Goal: Task Accomplishment & Management: Complete application form

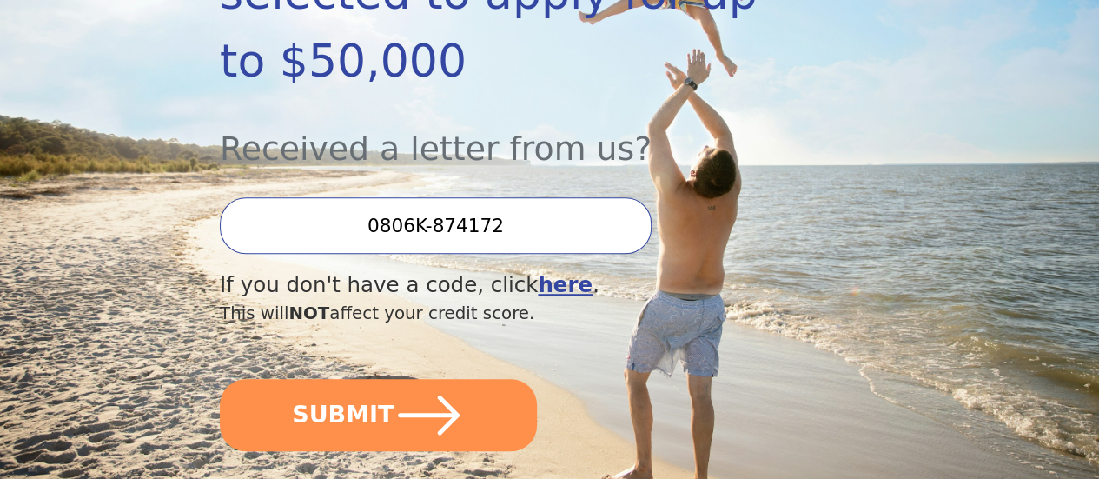
scroll to position [521, 0]
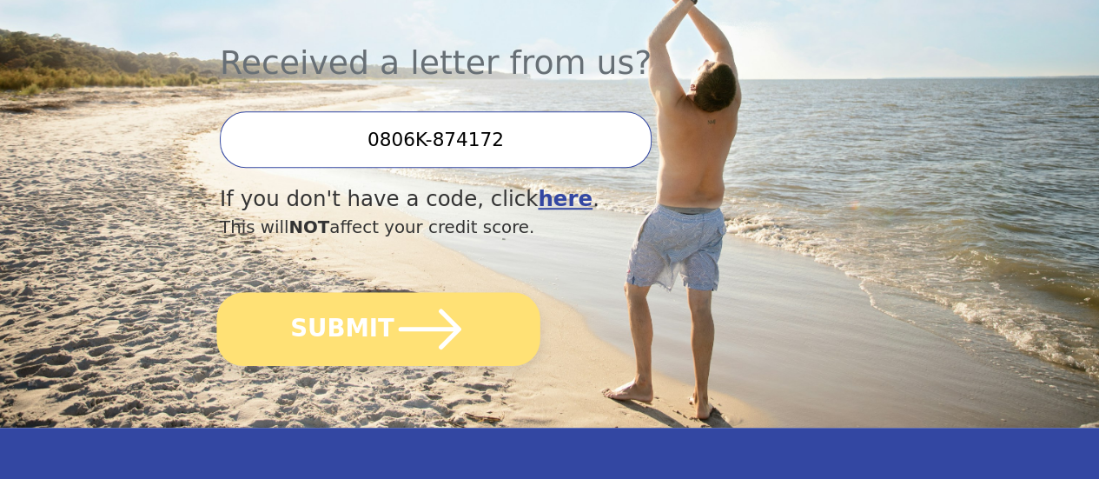
click at [511, 329] on button "SUBMIT" at bounding box center [377, 329] width 323 height 74
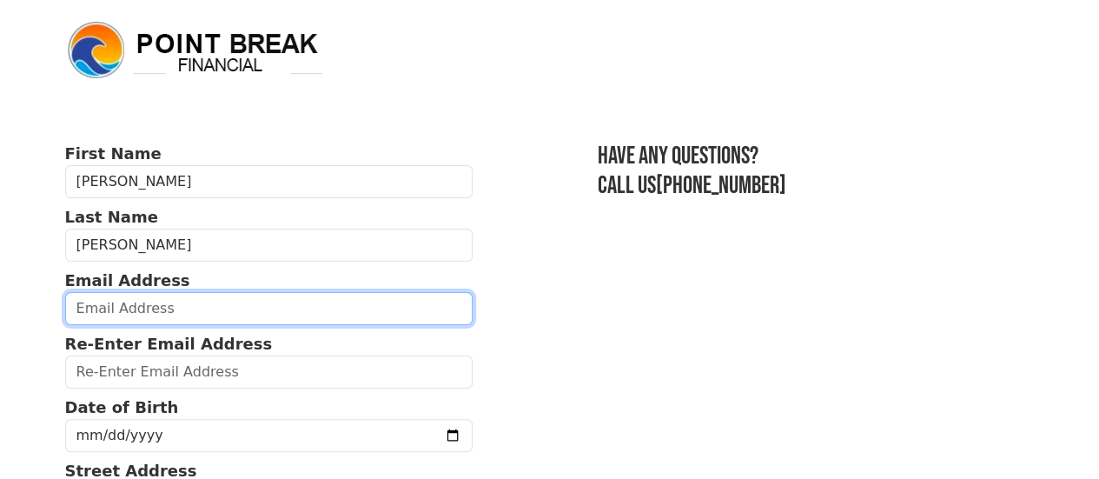
click at [164, 311] on input "email" at bounding box center [269, 308] width 408 height 33
type input "[EMAIL_ADDRESS][DOMAIN_NAME]"
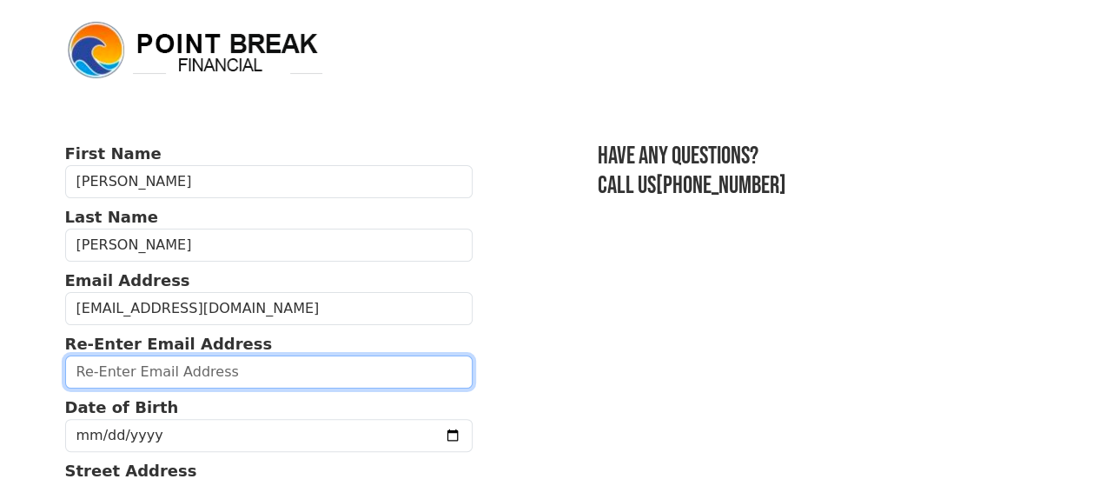
type input "[EMAIL_ADDRESS][DOMAIN_NAME]"
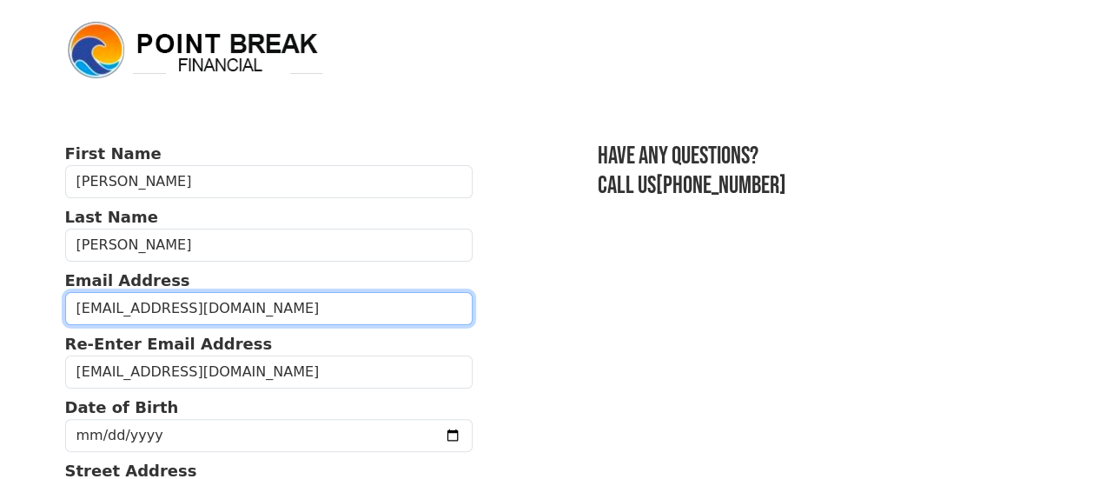
type input "[PHONE_NUMBER]"
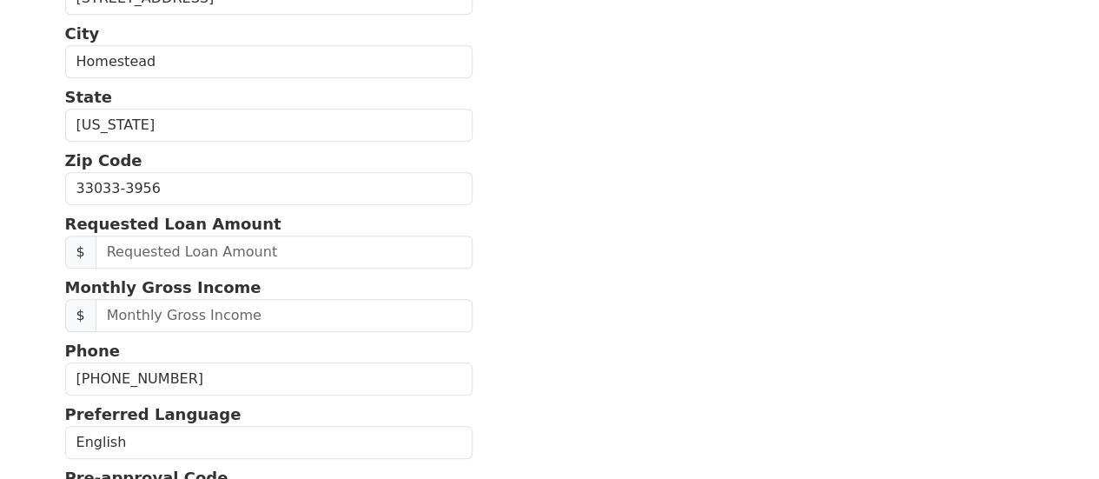
scroll to position [403, 0]
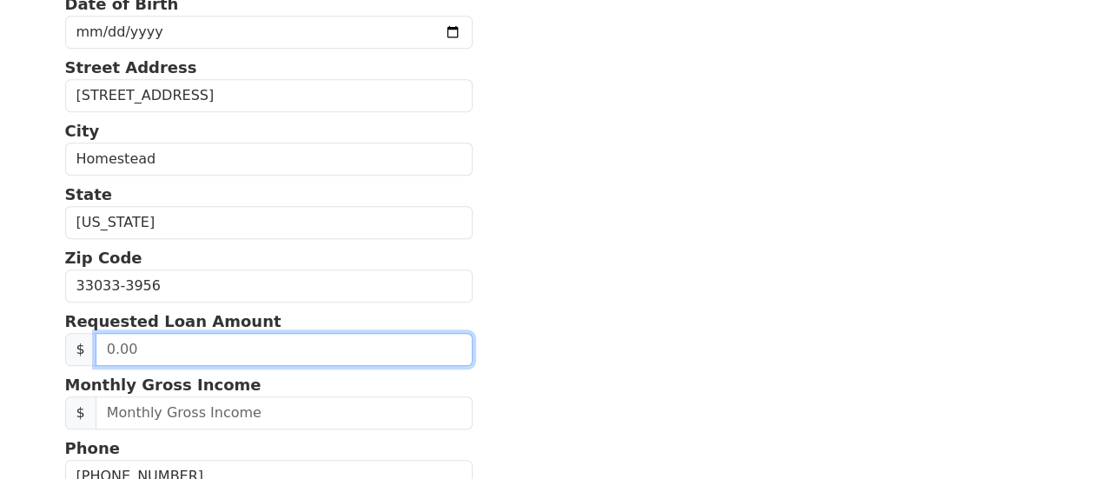
click at [182, 361] on input "text" at bounding box center [284, 349] width 377 height 33
type input "8,500.00"
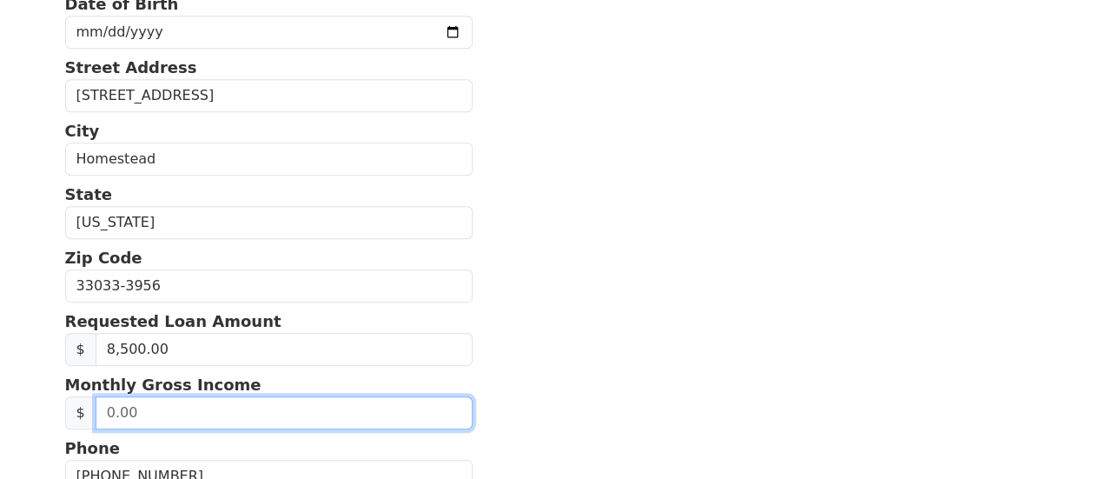
click at [285, 429] on input "text" at bounding box center [284, 412] width 377 height 33
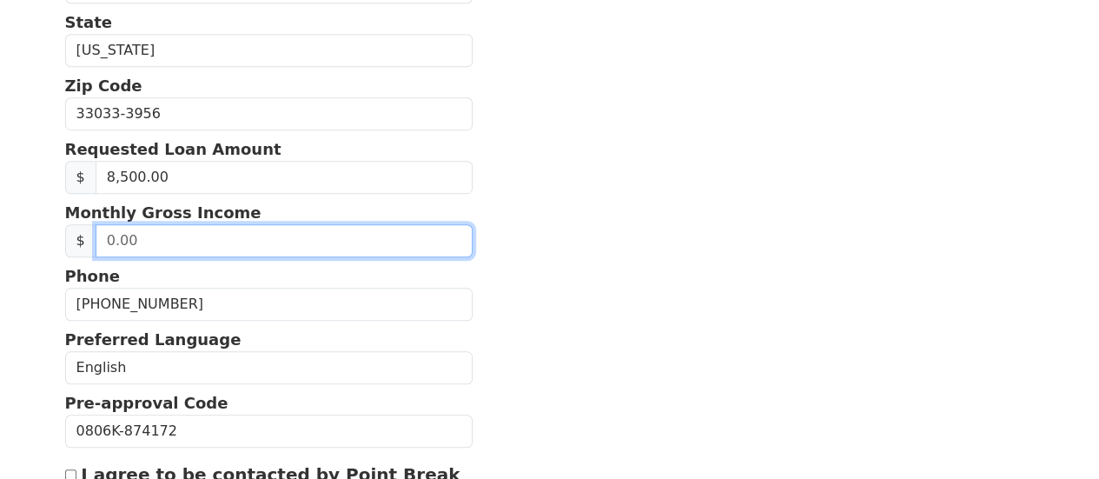
scroll to position [577, 0]
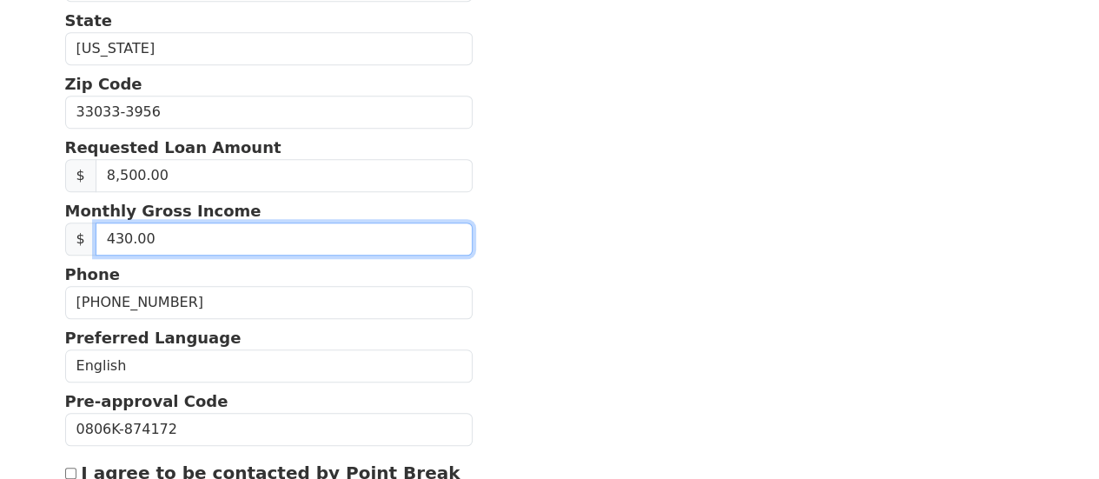
type input "4,300.00"
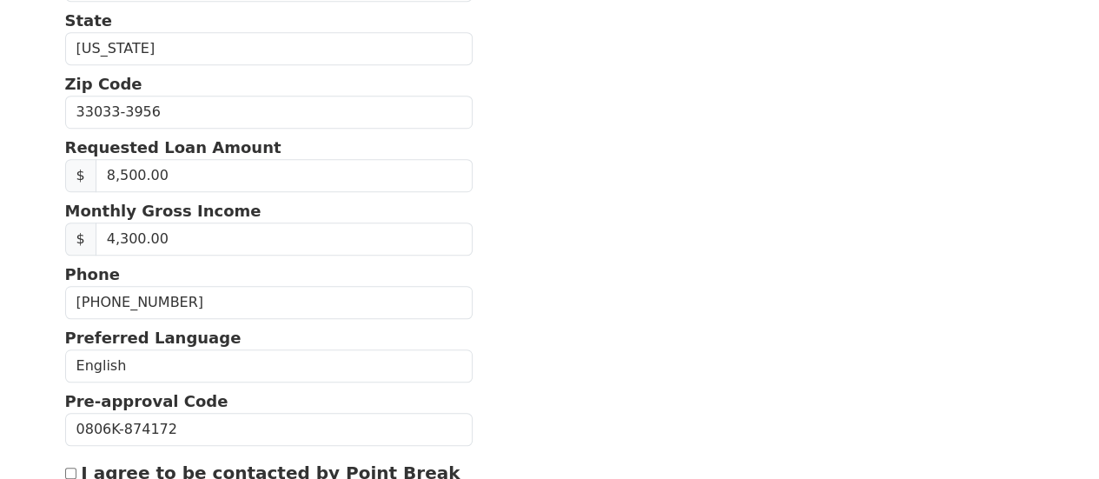
click at [683, 238] on section "First Name [PERSON_NAME] Last Name [PERSON_NAME] Email Address [EMAIL_ADDRESS][…" at bounding box center [550, 113] width 970 height 1096
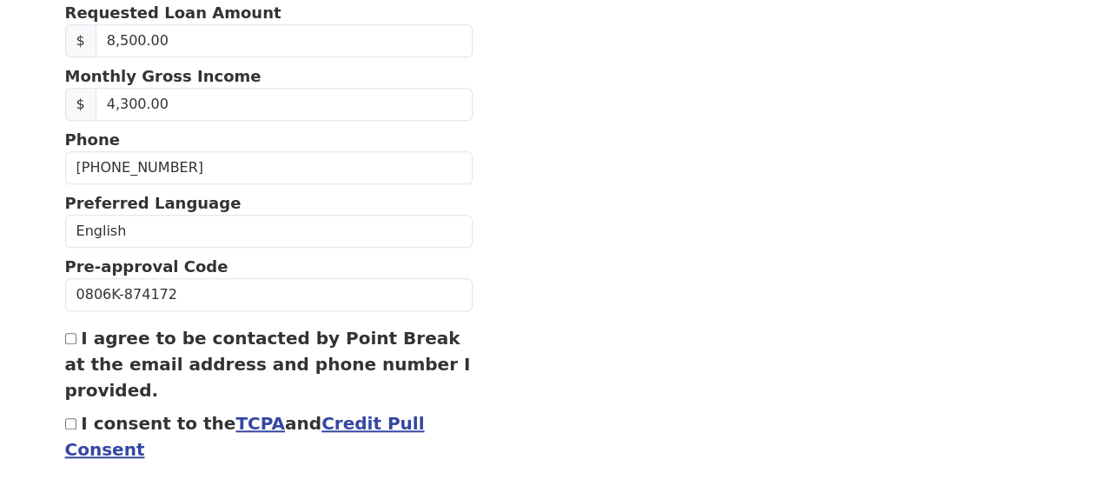
scroll to position [751, 0]
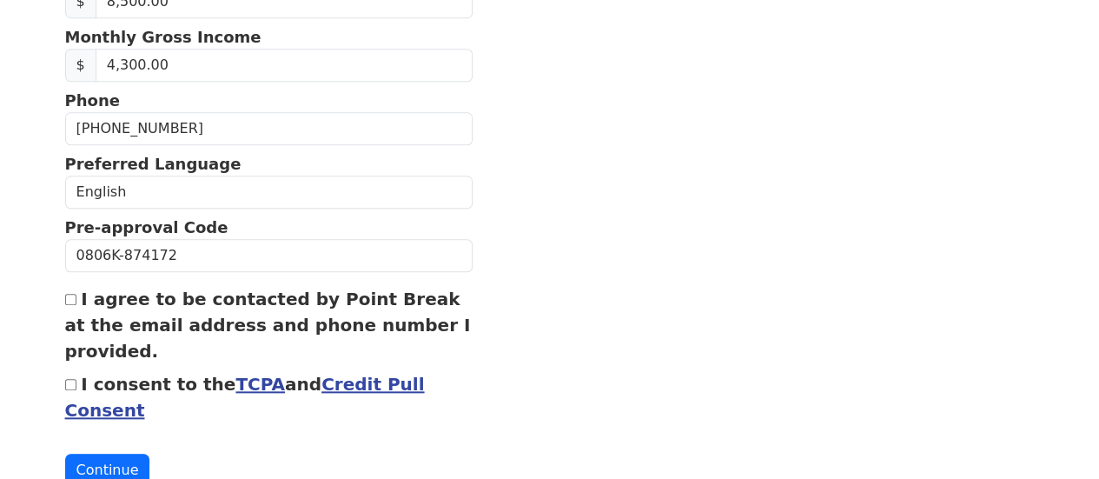
click at [70, 305] on input "I agree to be contacted by Point Break at the email address and phone number I …" at bounding box center [70, 299] width 11 height 11
checkbox input "true"
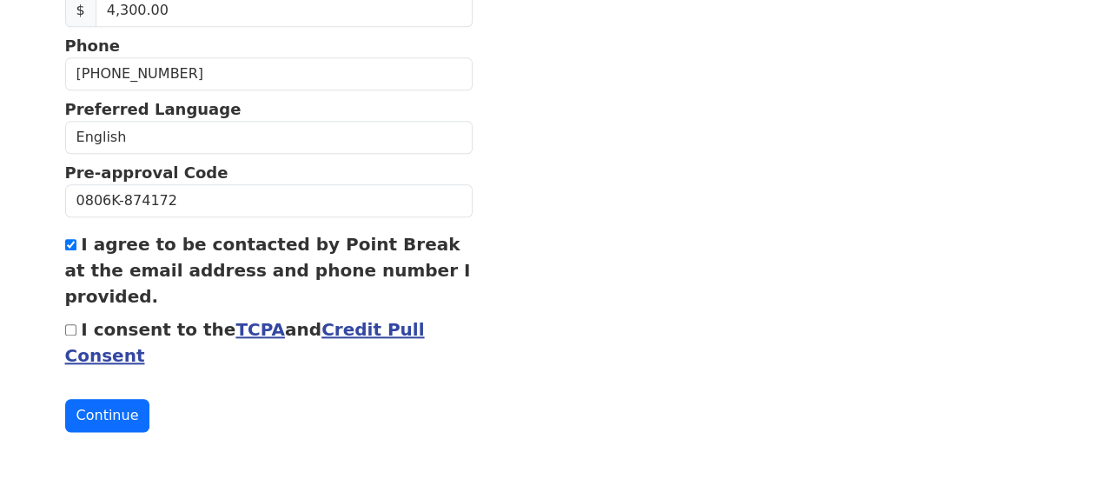
click at [73, 332] on div "I consent to the TCPA and Credit Pull Consent" at bounding box center [269, 342] width 408 height 52
click at [71, 324] on input "I consent to the TCPA and Credit Pull Consent" at bounding box center [70, 329] width 11 height 11
checkbox input "true"
click at [106, 399] on button "Continue" at bounding box center [107, 415] width 85 height 33
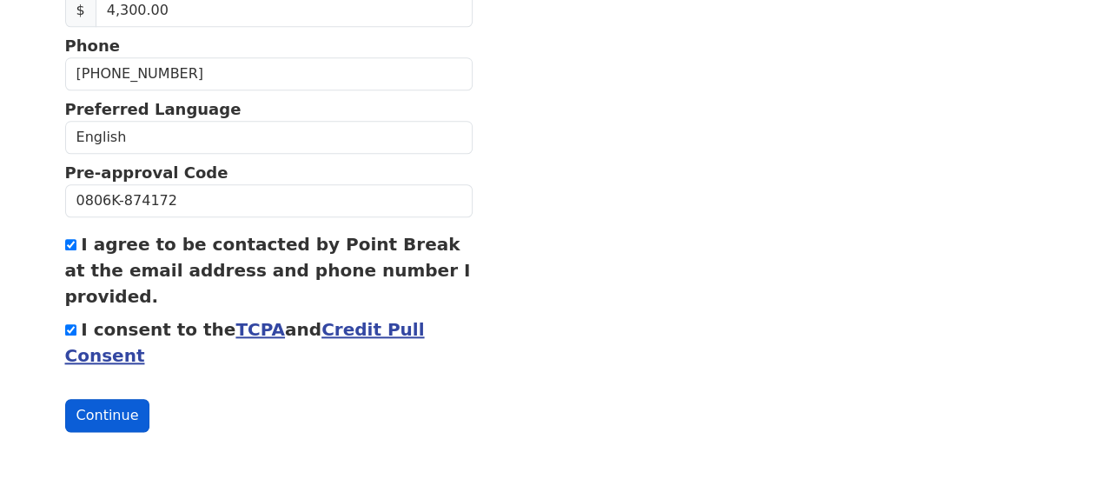
click at [114, 411] on button "Continue" at bounding box center [107, 415] width 85 height 33
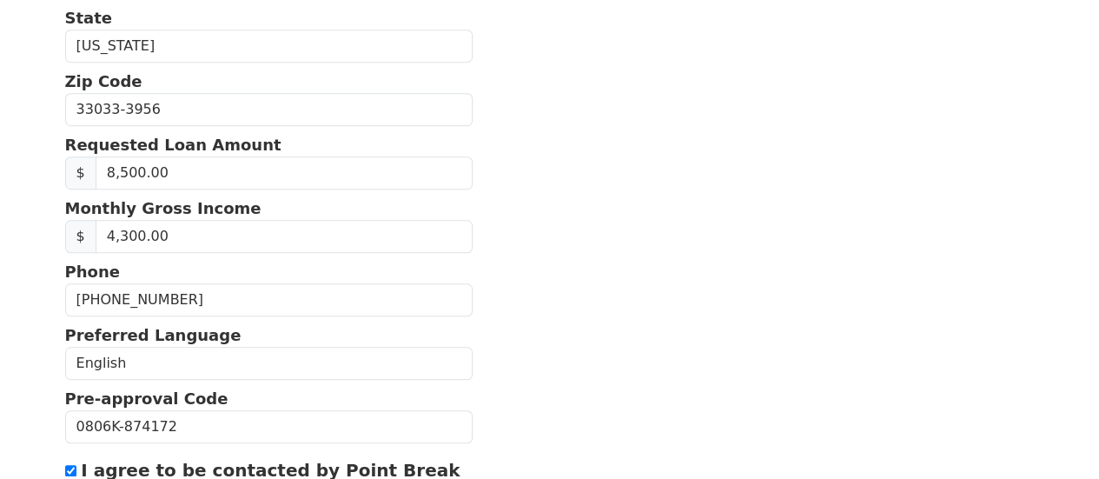
scroll to position [344, 0]
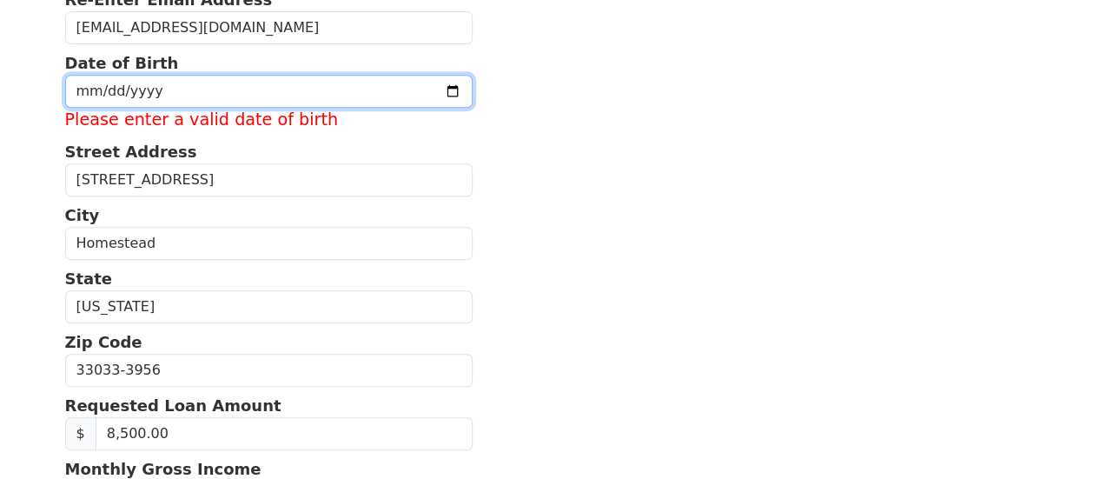
click at [222, 91] on input "date" at bounding box center [269, 91] width 408 height 33
click at [107, 103] on input "date" at bounding box center [269, 91] width 408 height 33
type input "[DATE]"
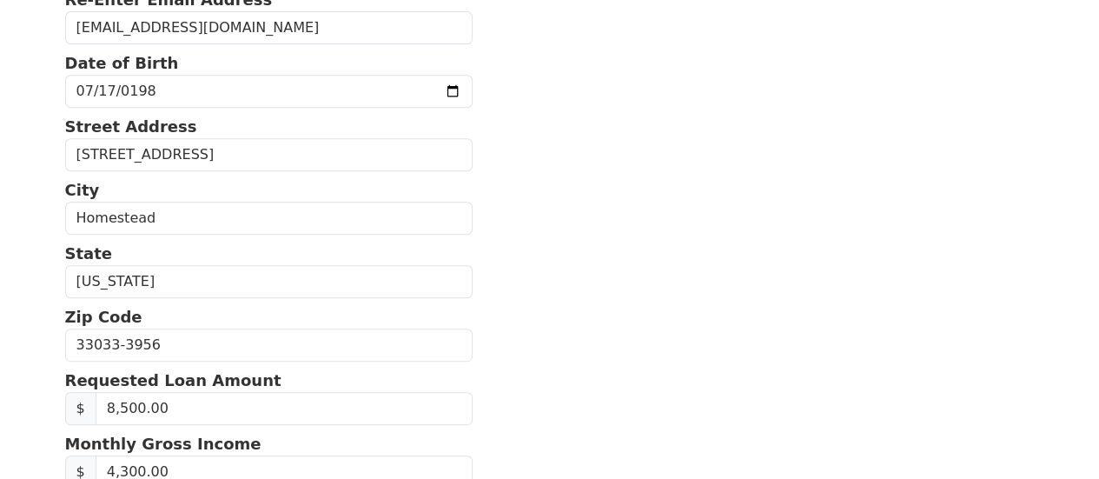
click at [659, 436] on section "First Name [PERSON_NAME] Last Name [PERSON_NAME] Email Address [EMAIL_ADDRESS][…" at bounding box center [550, 346] width 970 height 1096
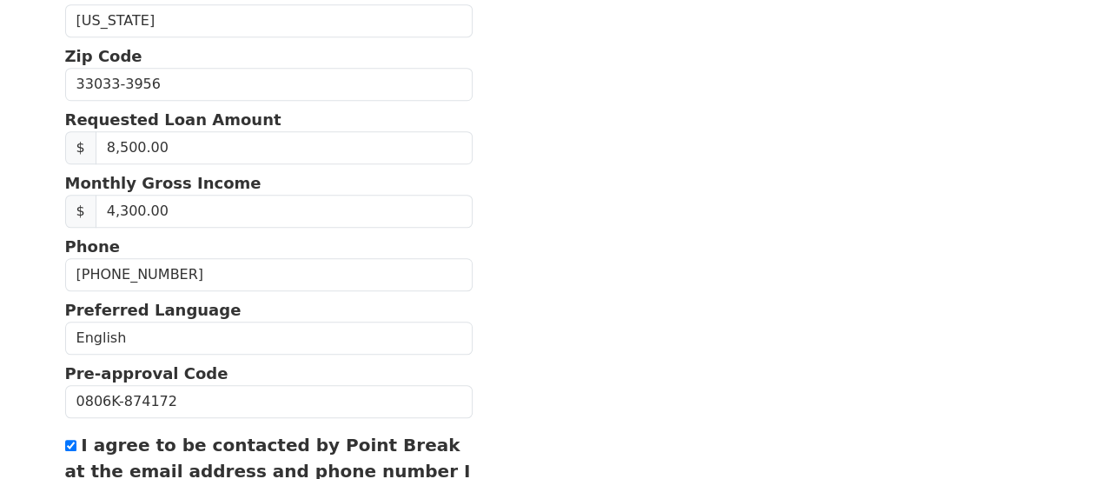
scroll to position [841, 0]
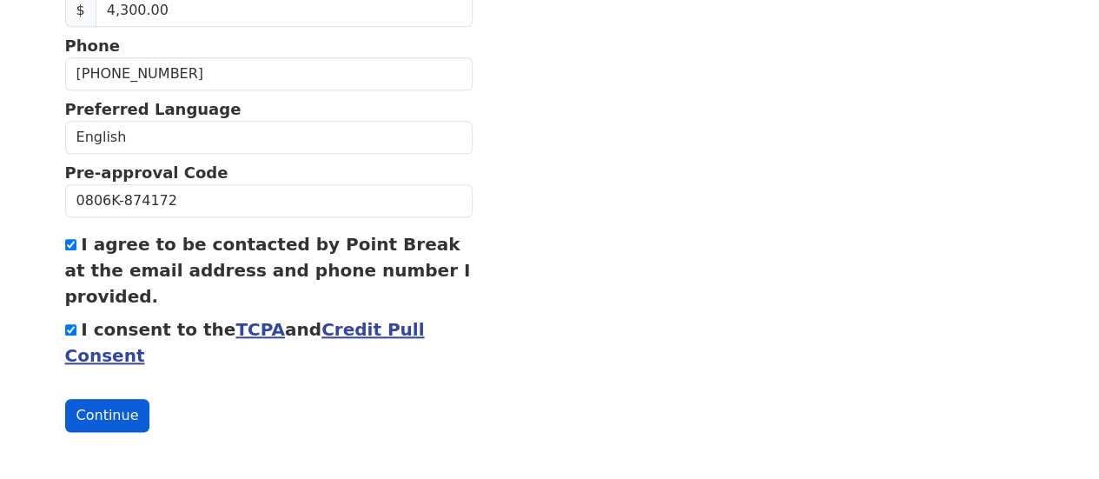
click at [115, 419] on button "Continue" at bounding box center [107, 415] width 85 height 33
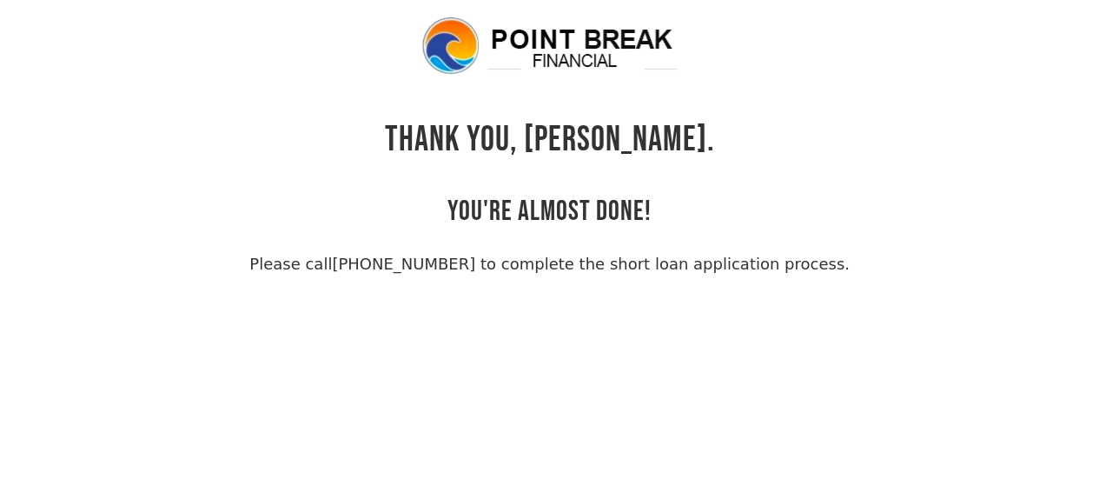
scroll to position [42, 0]
